Goal: Information Seeking & Learning: Understand process/instructions

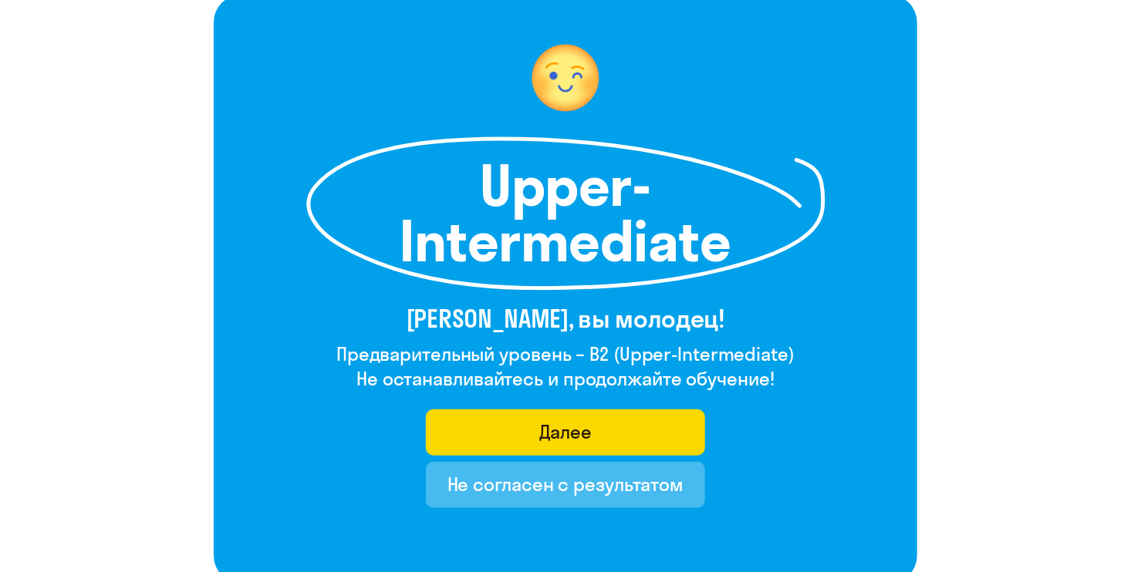
click at [749, 436] on div "Upper-Intermediate [PERSON_NAME], вы молодец! Предварительный уровень – B2 (Upp…" at bounding box center [565, 289] width 703 height 589
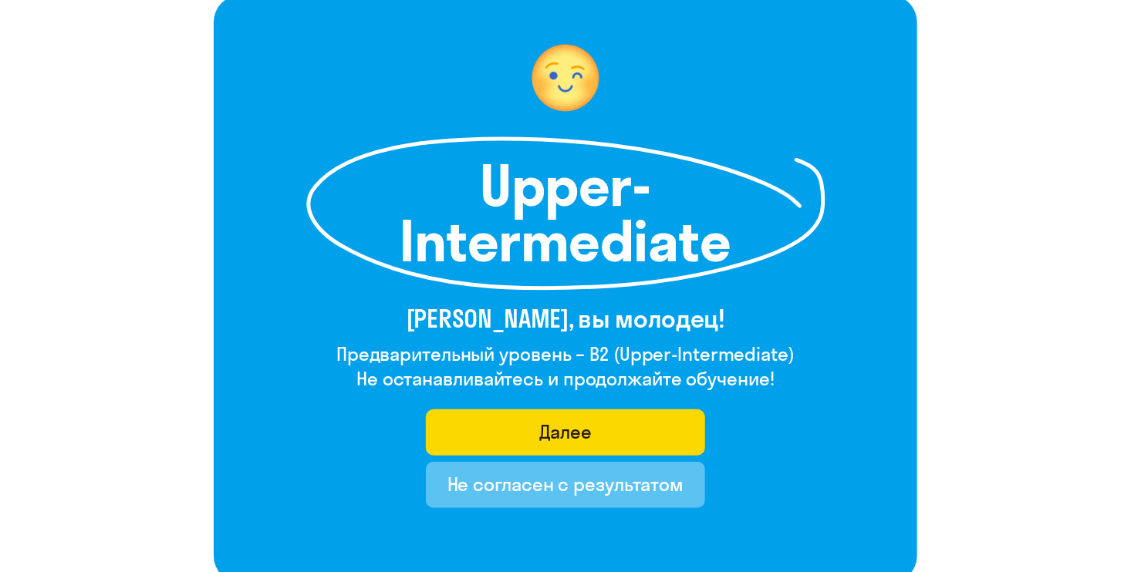
click at [634, 483] on div "Не согласен с результатом" at bounding box center [565, 484] width 237 height 25
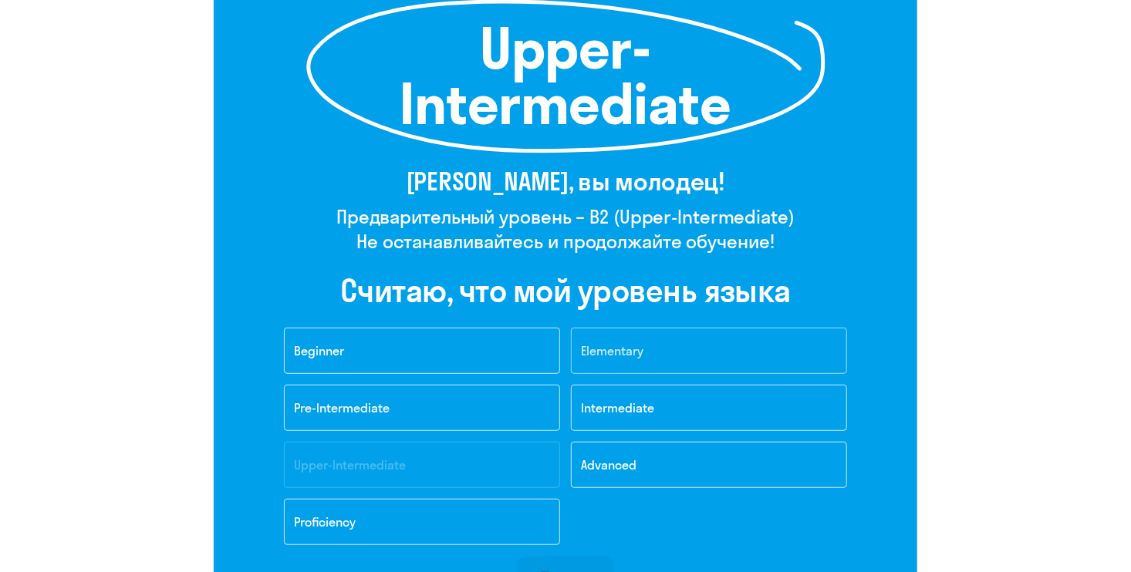
scroll to position [243, 0]
click at [706, 402] on button "Intermediate" at bounding box center [709, 409] width 276 height 46
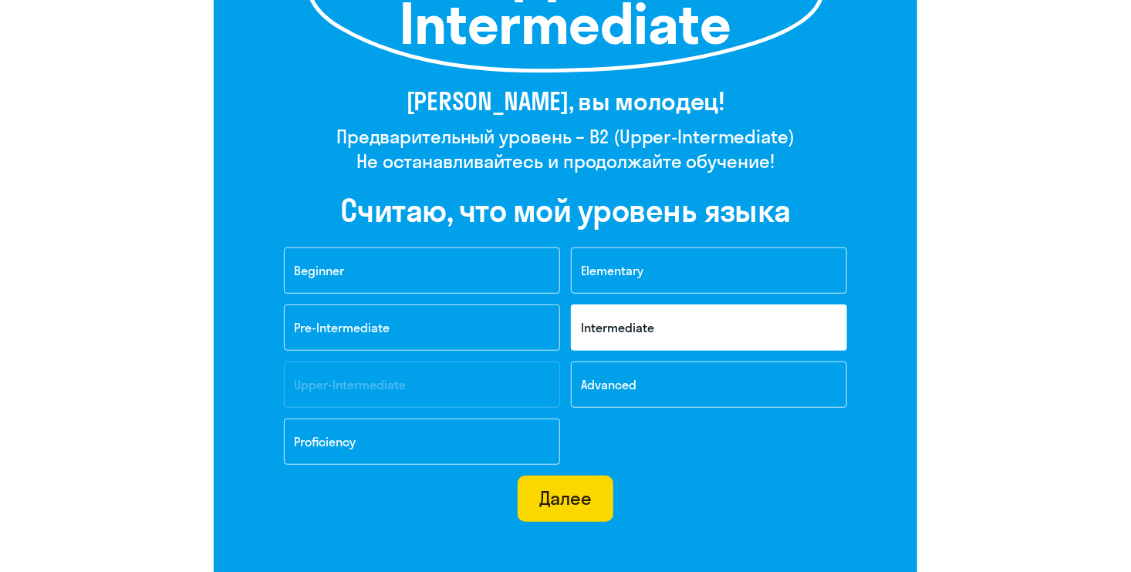
scroll to position [341, 0]
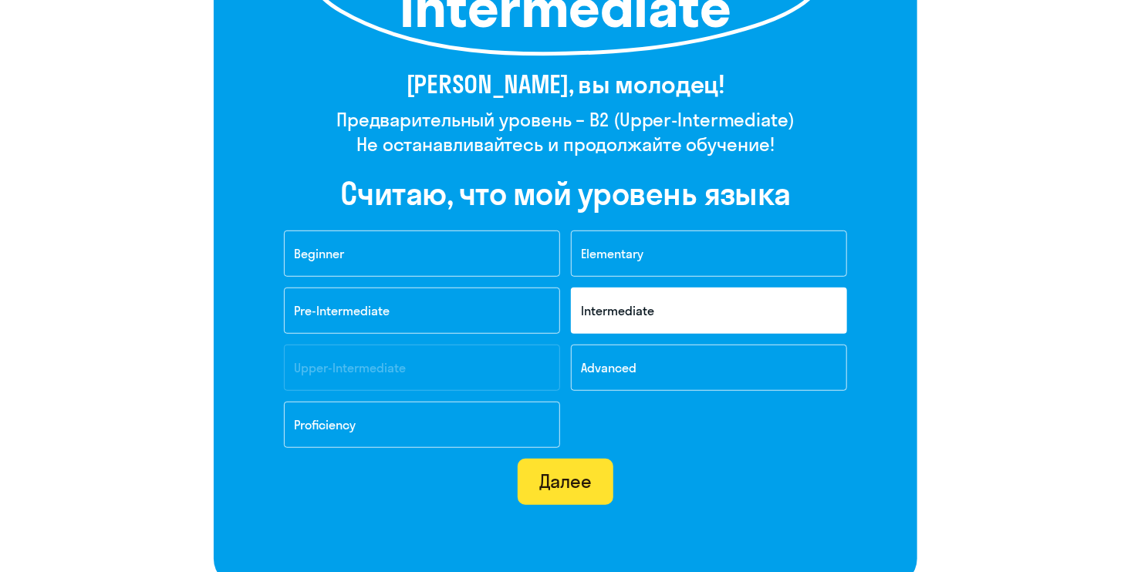
click at [574, 480] on div "Далее" at bounding box center [565, 481] width 53 height 25
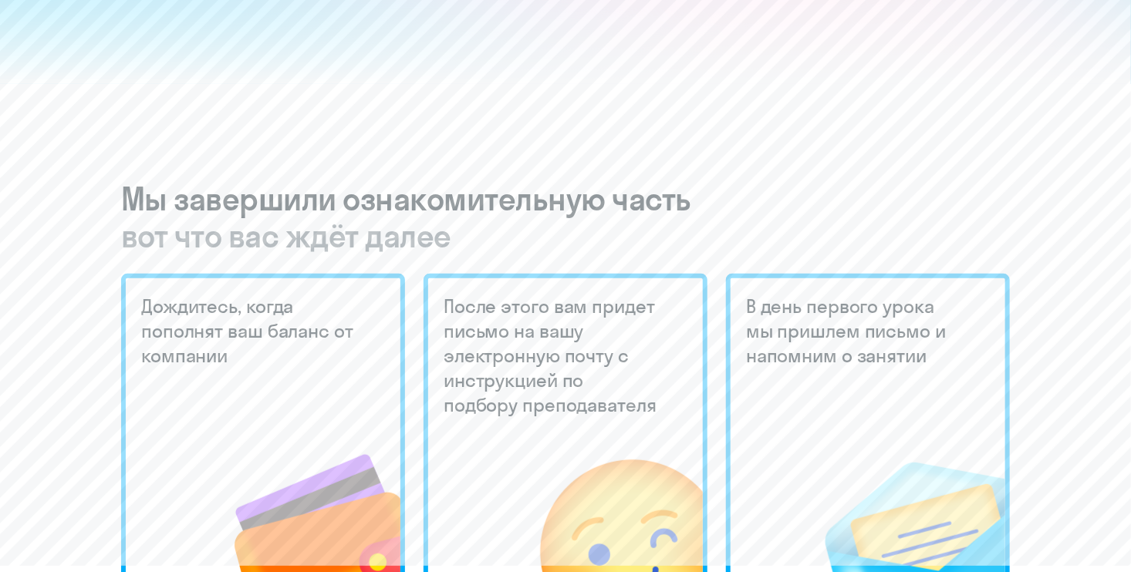
scroll to position [221, 0]
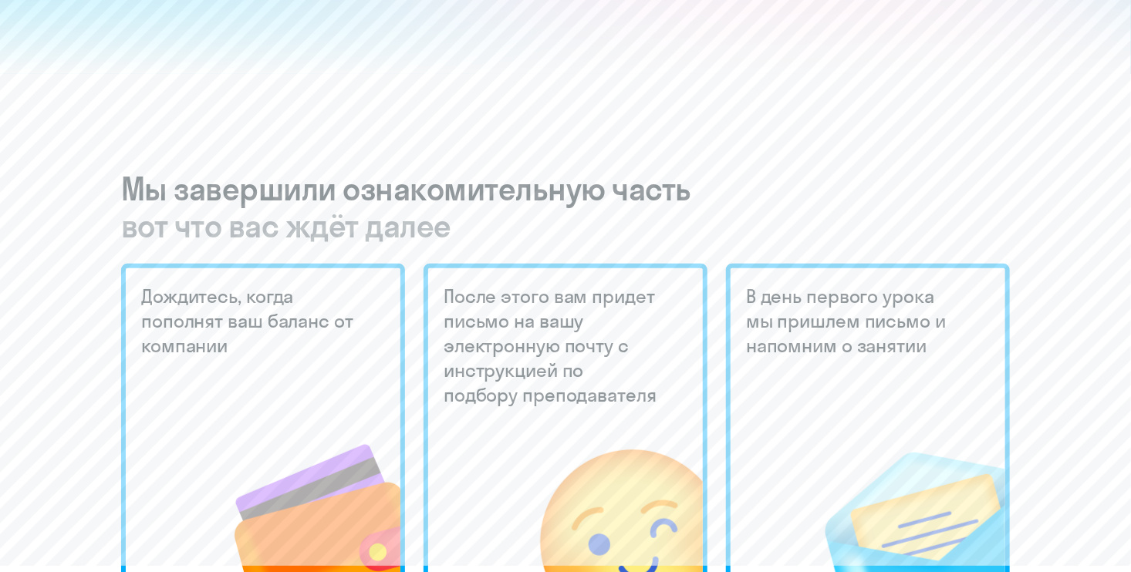
click at [139, 182] on h3 "Мы завершили ознакомительную часть вот что вас ждёт далее" at bounding box center [565, 207] width 888 height 74
click at [426, 118] on div "To be continued Мы завершили ознакомительную часть вот что вас ждёт далее Дожди…" at bounding box center [565, 468] width 1069 height 1540
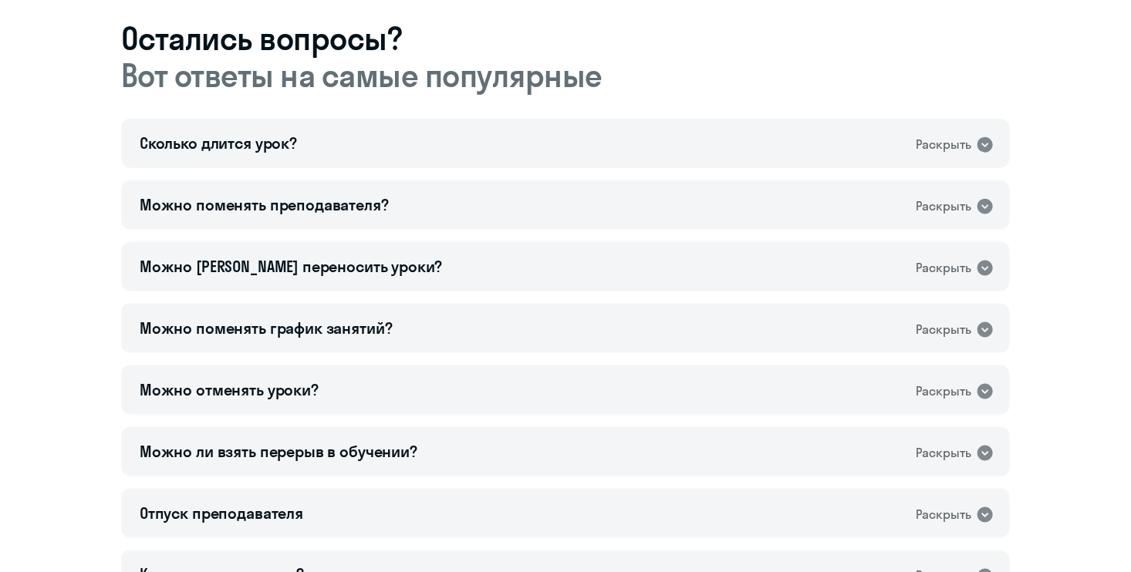
scroll to position [861, 0]
click at [652, 149] on div "Сколько длится урок? Раскрыть" at bounding box center [565, 142] width 888 height 49
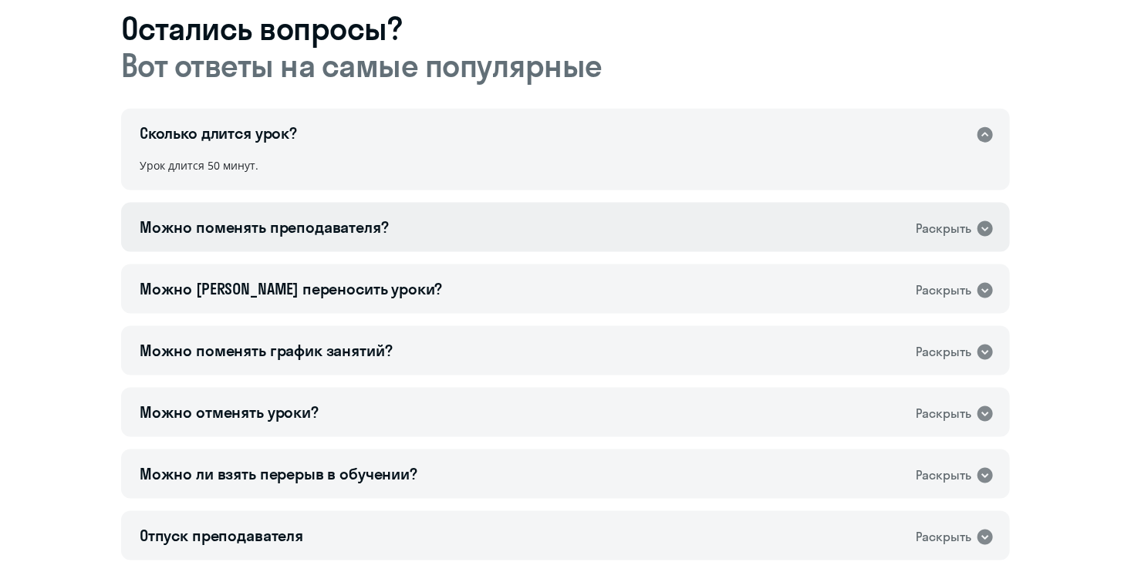
scroll to position [872, 0]
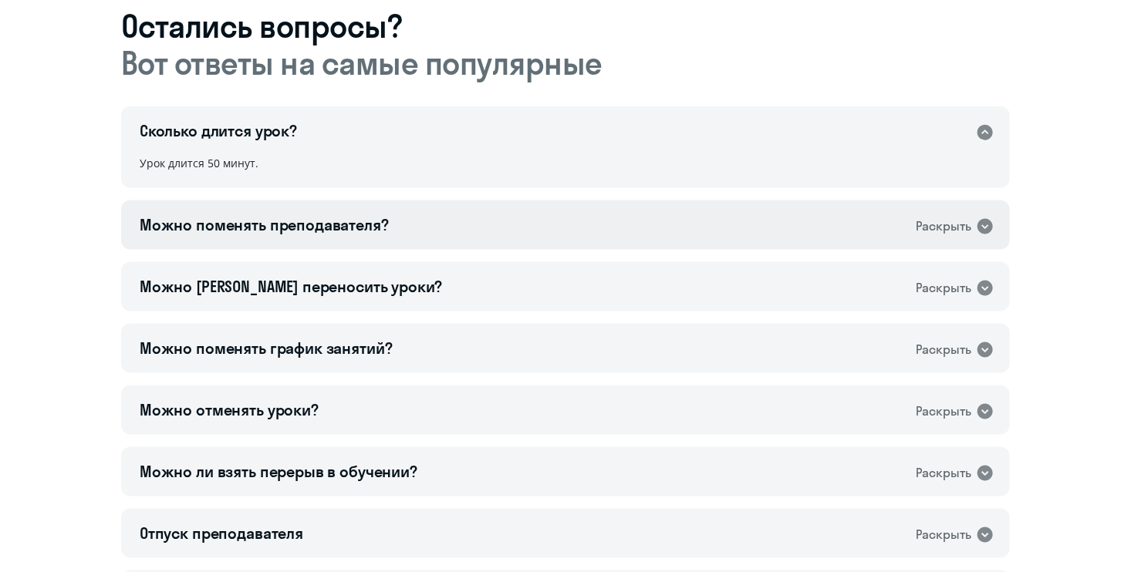
click at [639, 227] on div "Можно поменять преподавателя? Раскрыть" at bounding box center [565, 225] width 888 height 49
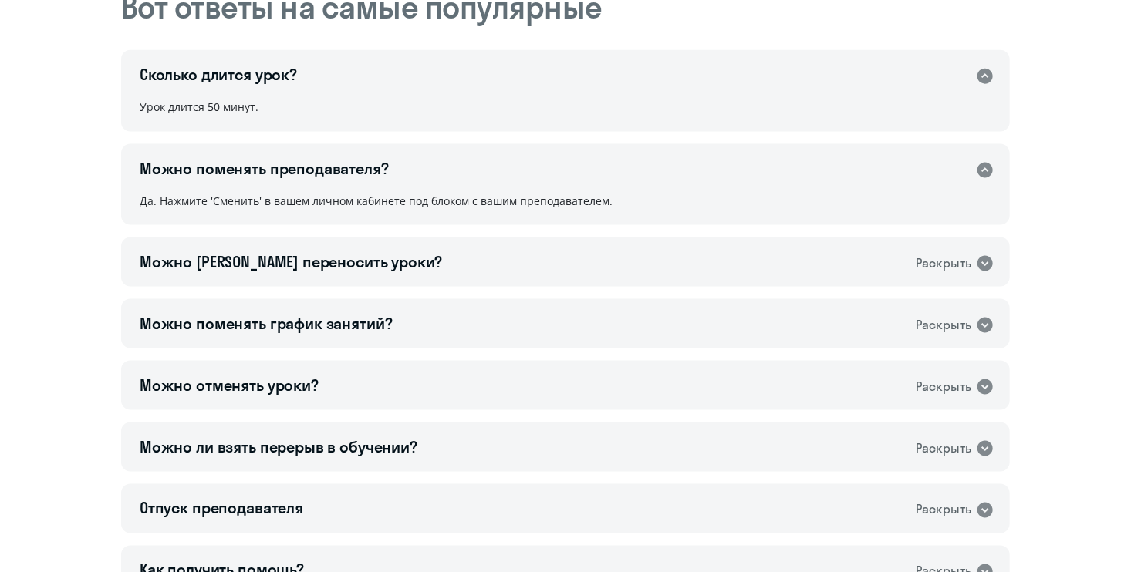
scroll to position [944, 0]
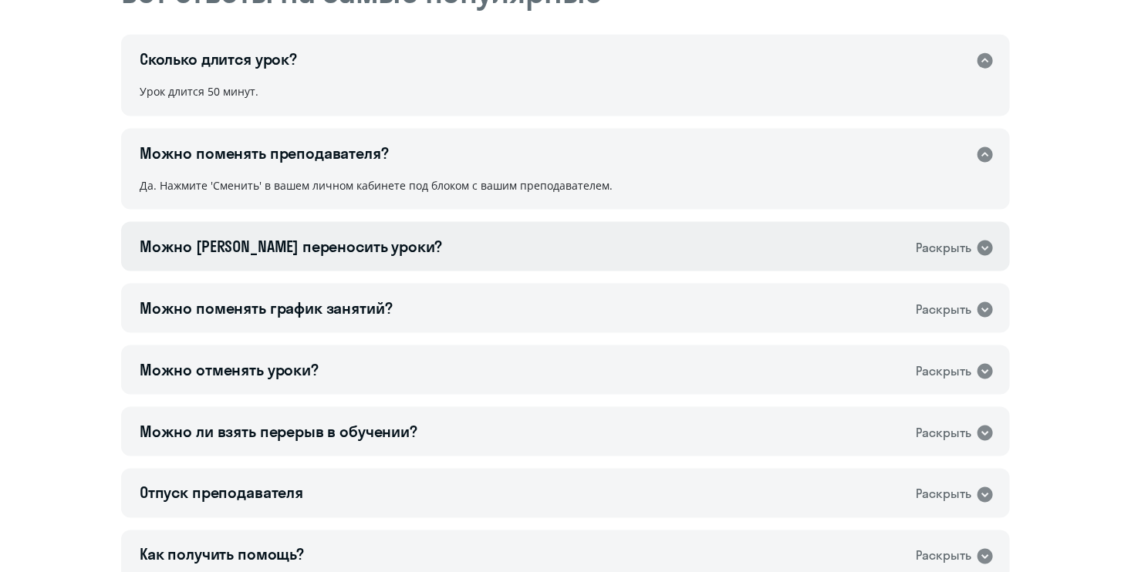
click at [570, 233] on div "Можно [PERSON_NAME] переносить уроки? Раскрыть" at bounding box center [565, 246] width 888 height 49
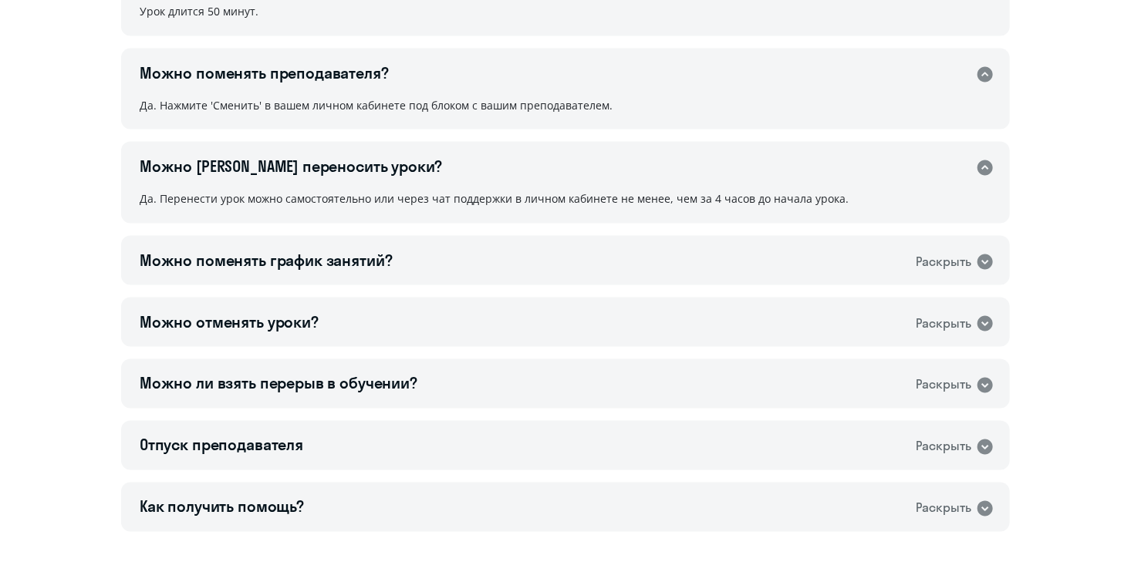
scroll to position [1026, 0]
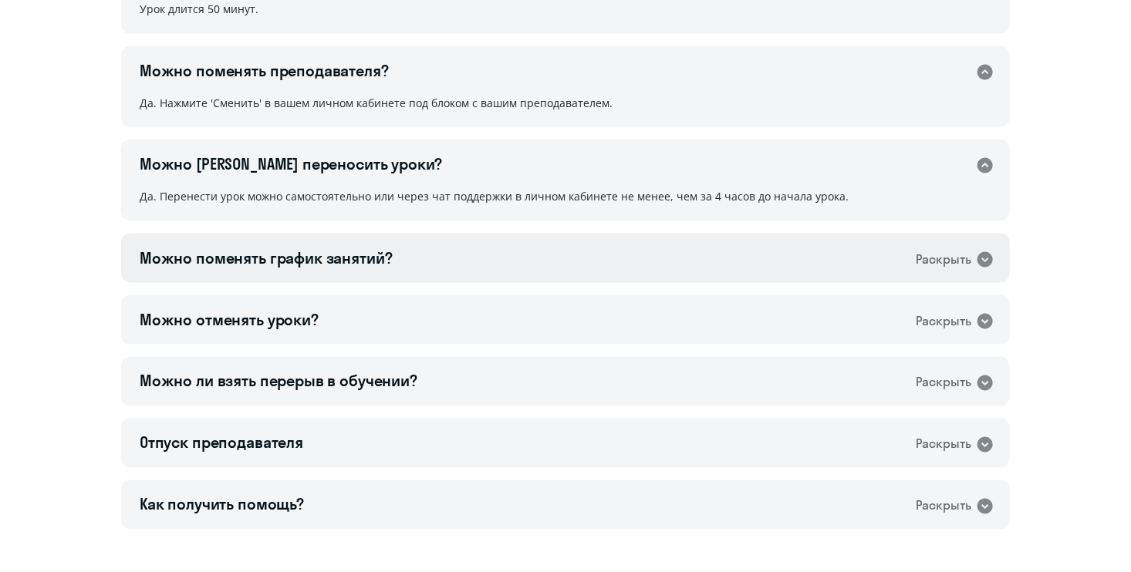
click at [526, 261] on div "Можно поменять график занятий? Раскрыть" at bounding box center [565, 258] width 888 height 49
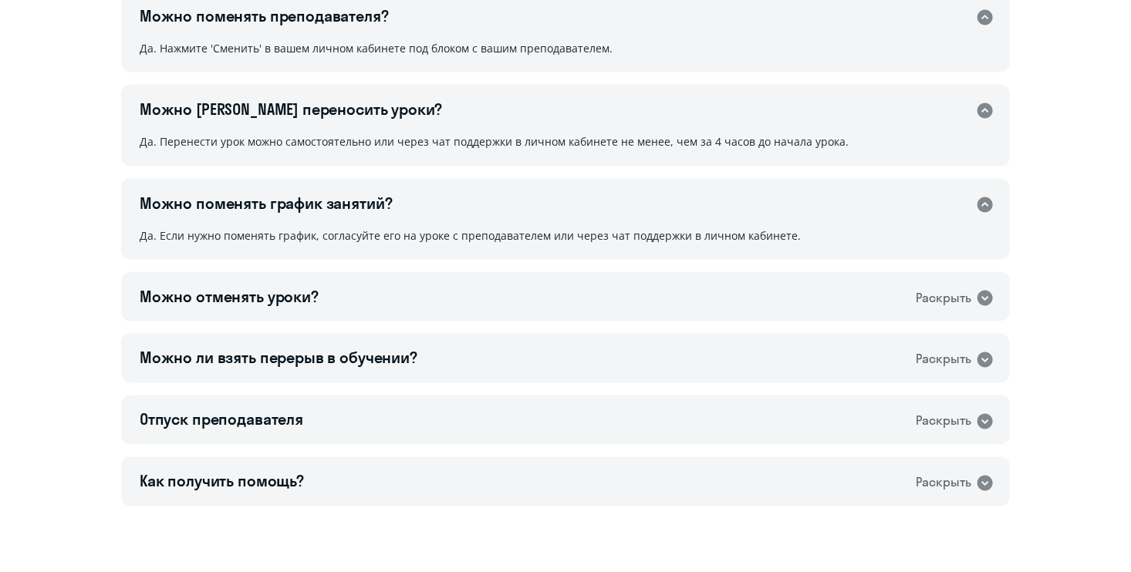
scroll to position [1083, 0]
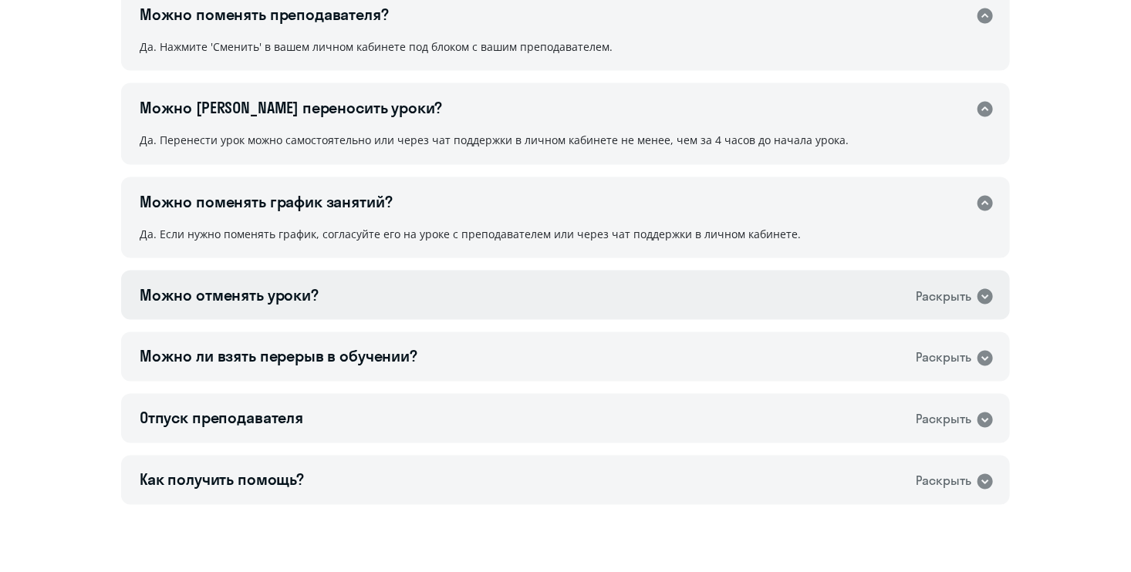
click at [467, 300] on div "Можно отменять уроки? Раскрыть" at bounding box center [565, 295] width 888 height 49
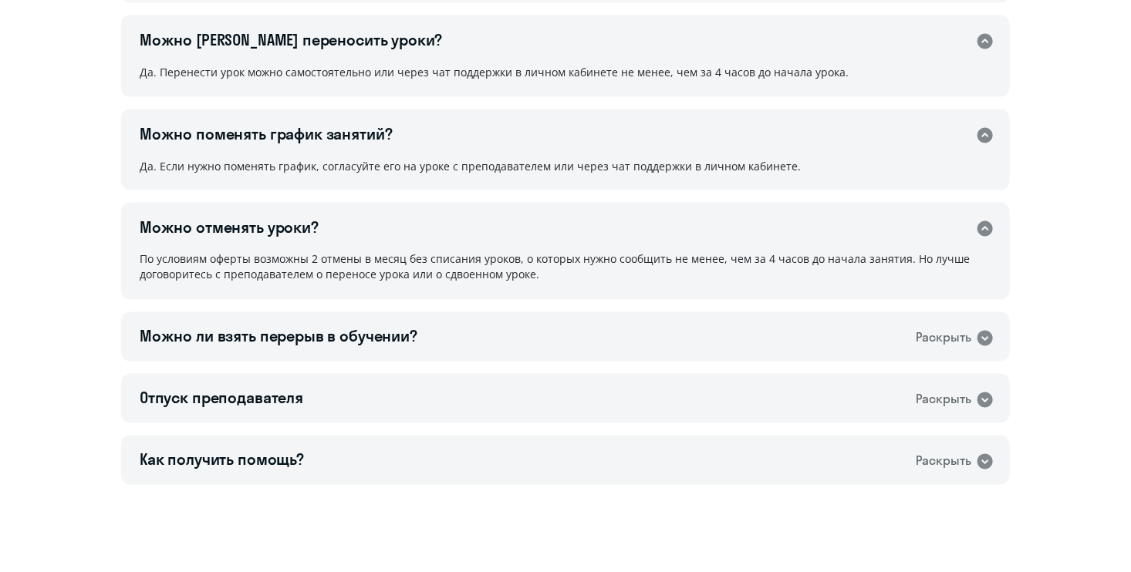
scroll to position [1171, 0]
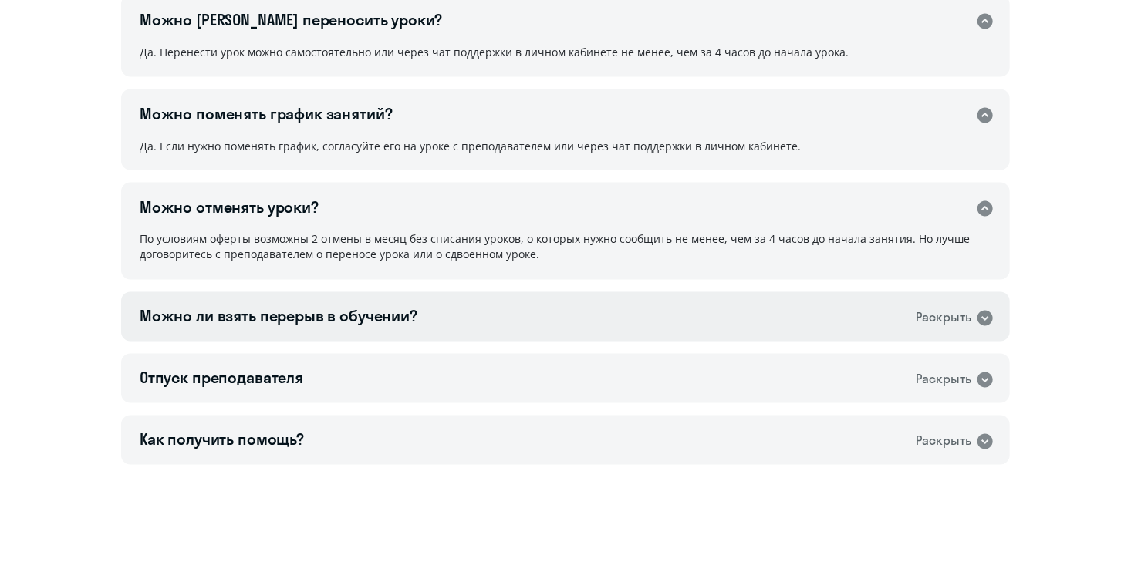
click at [464, 315] on div "Можно ли взять перерыв в обучении? Раскрыть" at bounding box center [565, 316] width 888 height 49
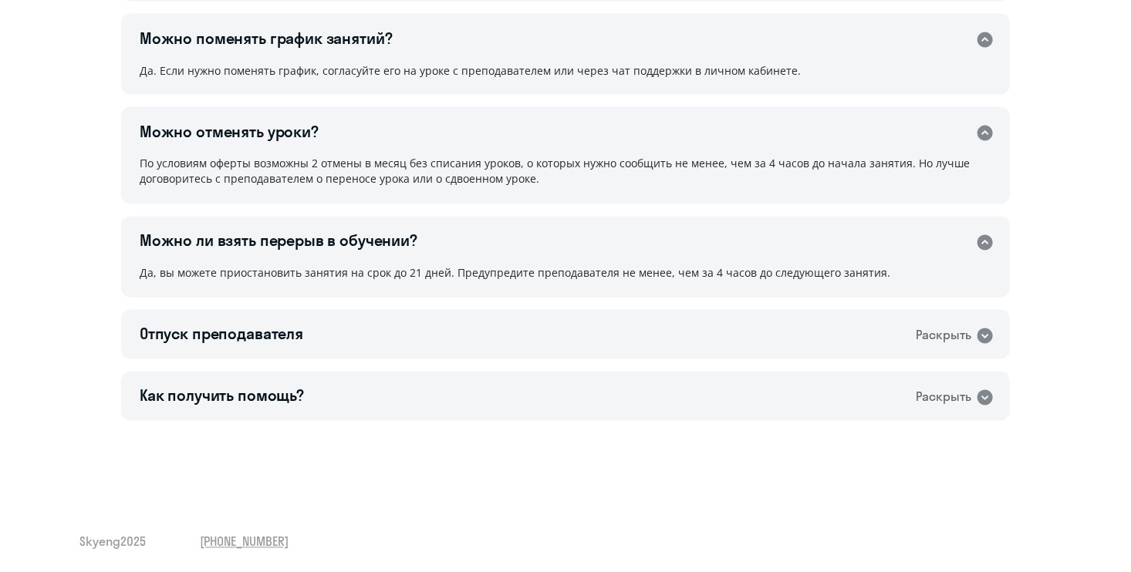
scroll to position [1248, 0]
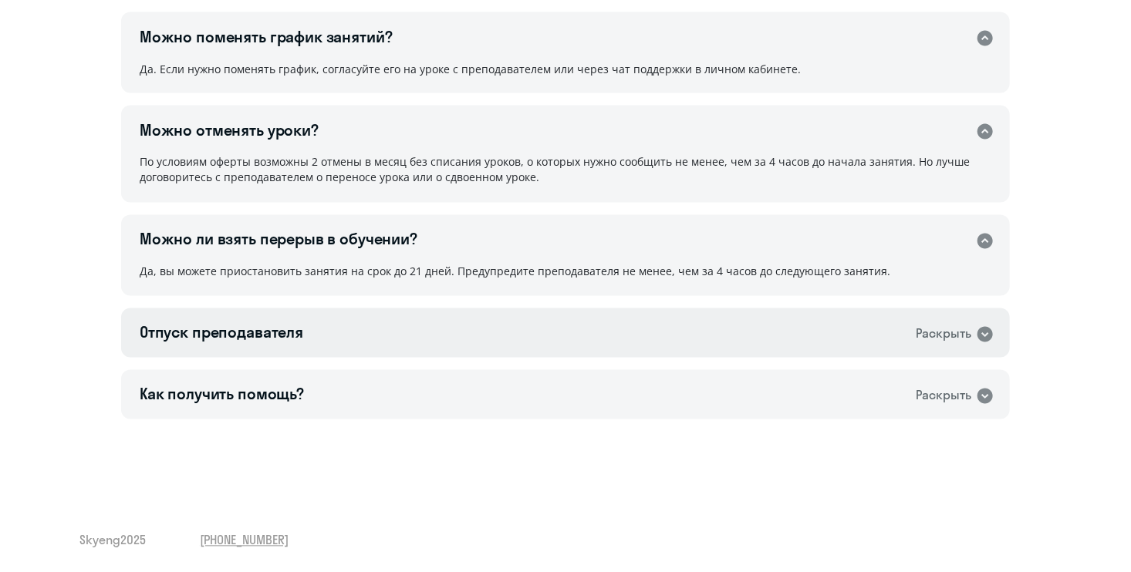
click at [423, 337] on div "Отпуск преподавателя Раскрыть" at bounding box center [565, 332] width 888 height 49
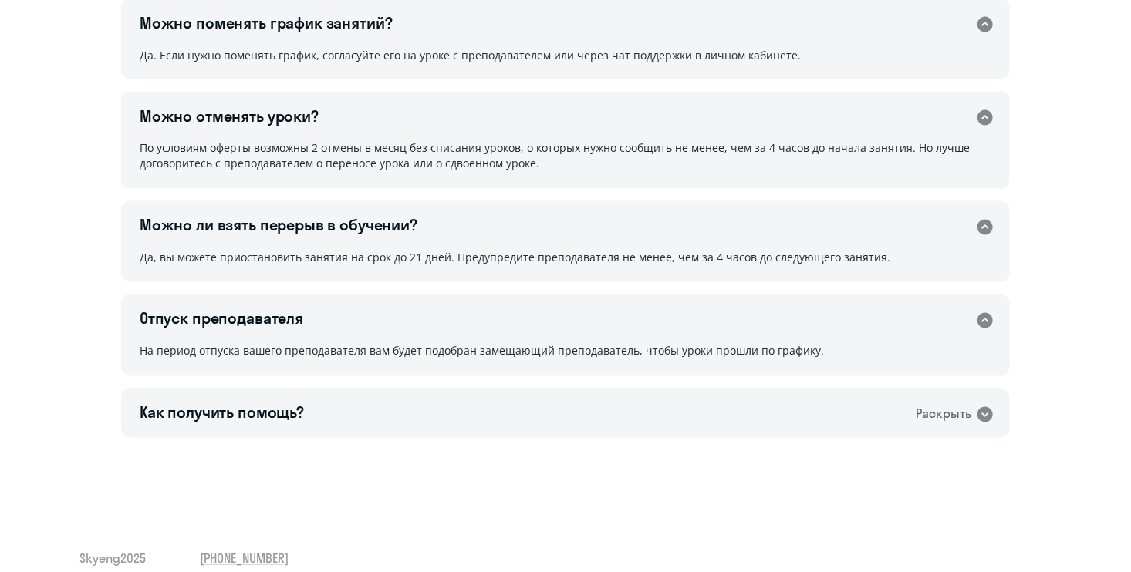
scroll to position [1281, 0]
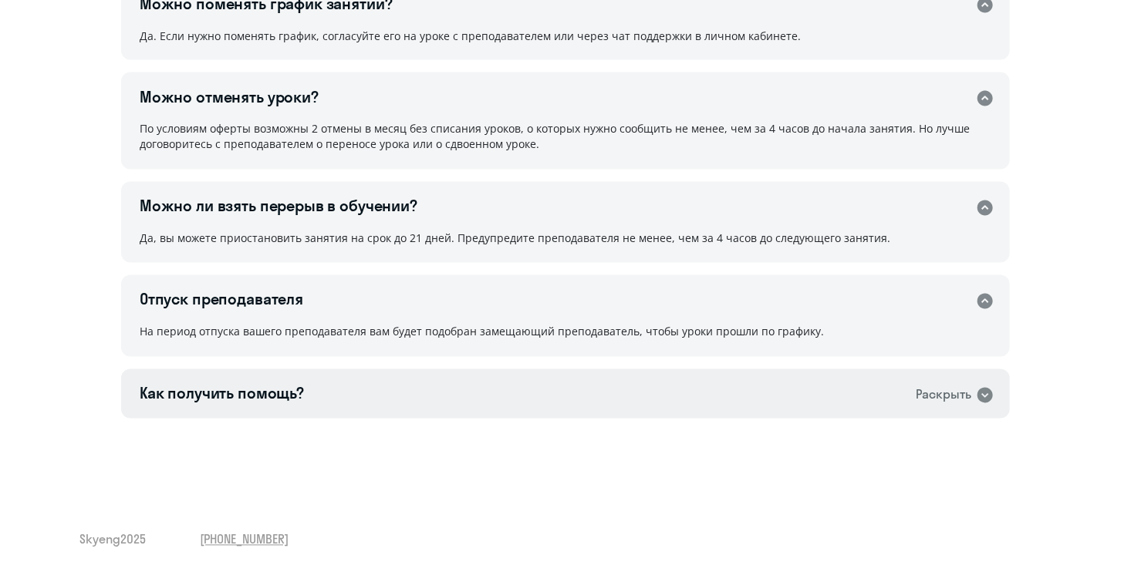
click at [439, 389] on div "Как получить помощь? Раскрыть" at bounding box center [565, 393] width 888 height 49
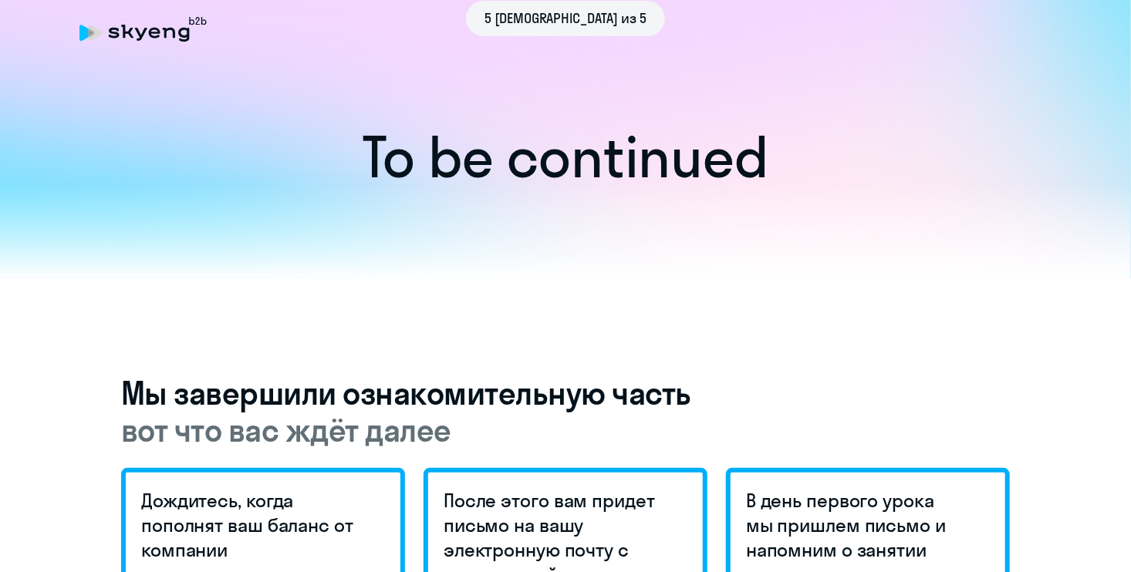
scroll to position [0, 0]
